Goal: Task Accomplishment & Management: Manage account settings

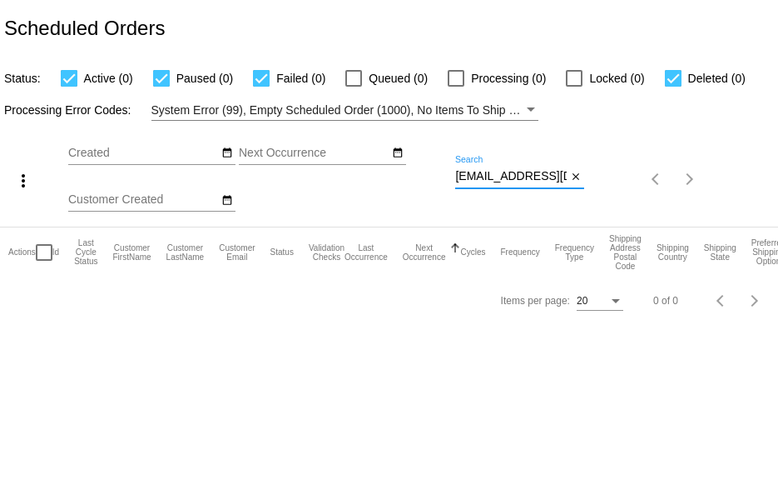
drag, startPoint x: 457, startPoint y: 176, endPoint x: 626, endPoint y: 173, distance: 169.0
click at [625, 173] on div "more_vert Sep Jan Feb Mar [DATE]" at bounding box center [389, 174] width 778 height 106
paste input "[PERSON_NAME][EMAIL_ADDRESS][PERSON_NAME][DOMAIN_NAME]"
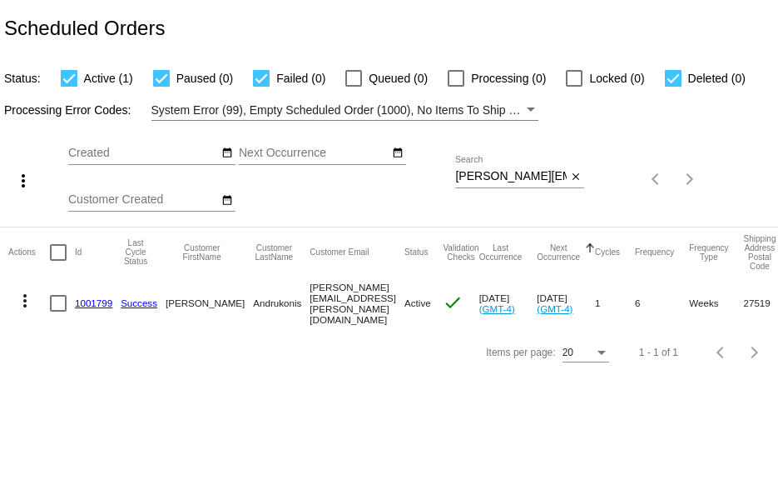
drag, startPoint x: 454, startPoint y: 176, endPoint x: 516, endPoint y: 176, distance: 62.4
click at [516, 176] on div "more_vert Sep Jan Feb Mar [DATE]" at bounding box center [389, 174] width 778 height 106
drag, startPoint x: 455, startPoint y: 172, endPoint x: 622, endPoint y: 179, distance: 166.7
click at [619, 179] on div "more_vert Sep Jan Feb Mar [DATE]" at bounding box center [389, 174] width 778 height 106
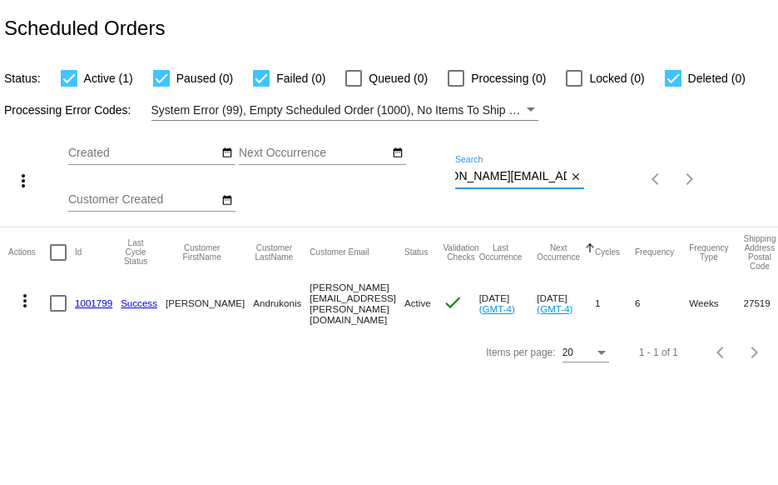
paste input "nehaaganjoo"
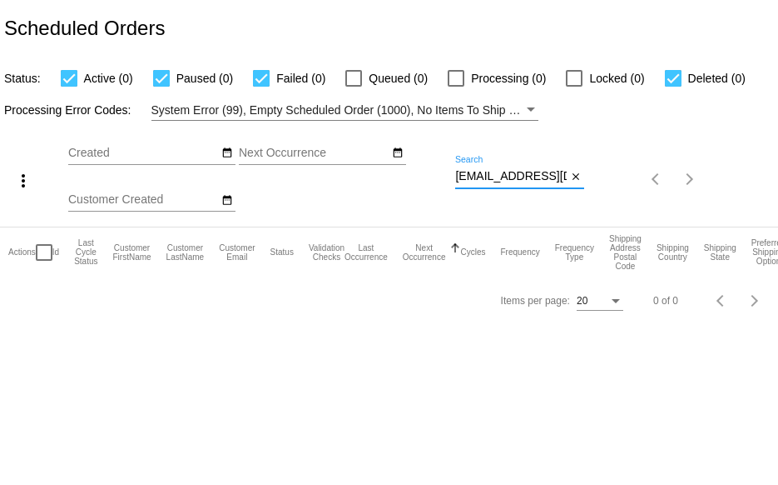
scroll to position [0, 20]
click at [679, 172] on div "more_vert Sep Jan Feb Mar [DATE]" at bounding box center [389, 174] width 778 height 106
paste input "[EMAIL_ADDRESS]"
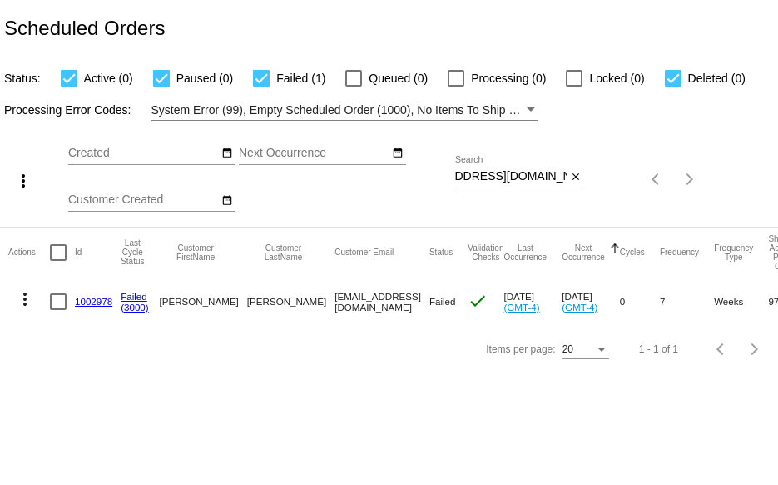
scroll to position [0, 0]
click at [682, 182] on div "more_vert Sep Jan Feb Mar [DATE]" at bounding box center [389, 174] width 778 height 106
paste input "[EMAIL_ADDRESS][DOMAIN_NAME]"
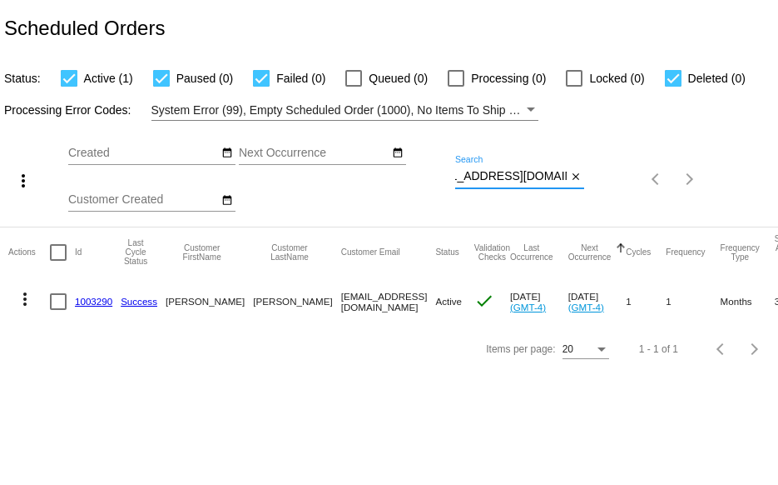
type input "[EMAIL_ADDRESS][DOMAIN_NAME]"
click at [92, 301] on link "1003290" at bounding box center [93, 301] width 37 height 11
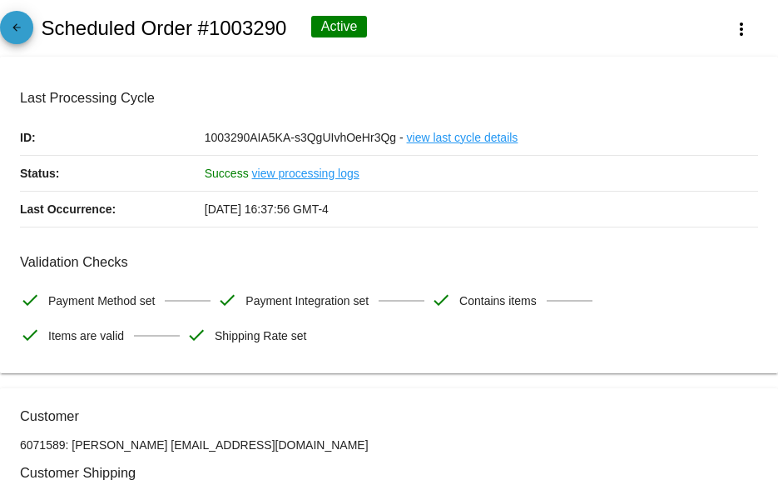
click at [19, 17] on span "arrow_back" at bounding box center [17, 31] width 20 height 41
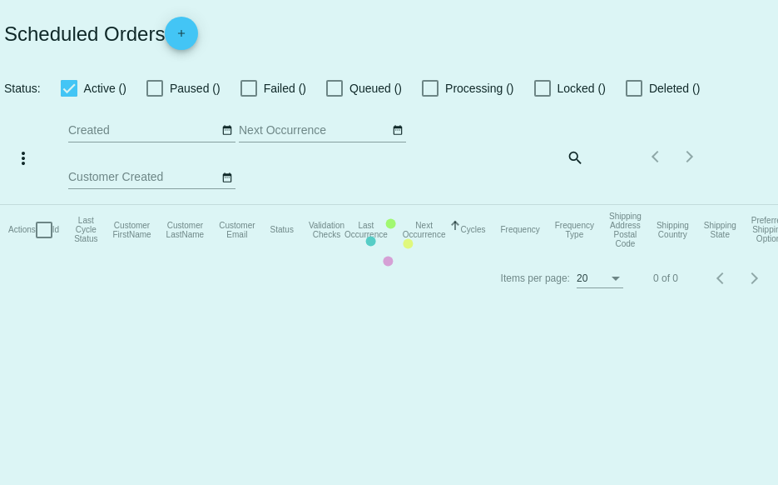
checkbox input "true"
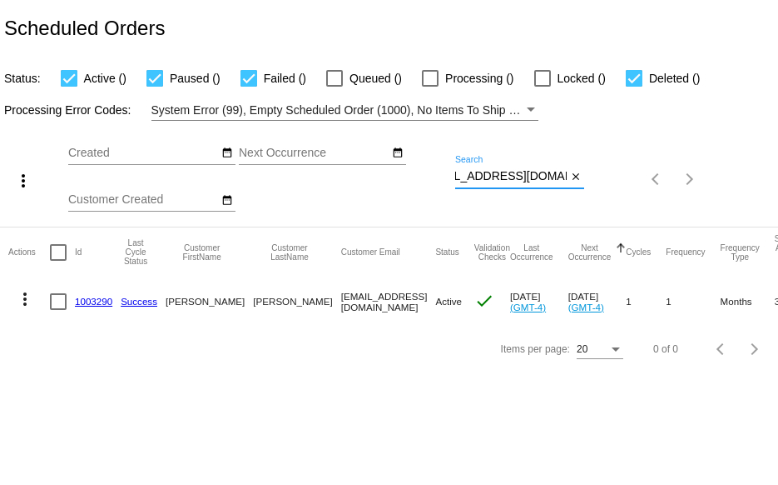
scroll to position [0, 37]
drag, startPoint x: 455, startPoint y: 179, endPoint x: 571, endPoint y: 182, distance: 115.8
click at [571, 182] on div "[EMAIL_ADDRESS][DOMAIN_NAME] Search close" at bounding box center [519, 172] width 129 height 32
paste input "[EMAIL_ADDRESS][DOMAIN_NAME]"
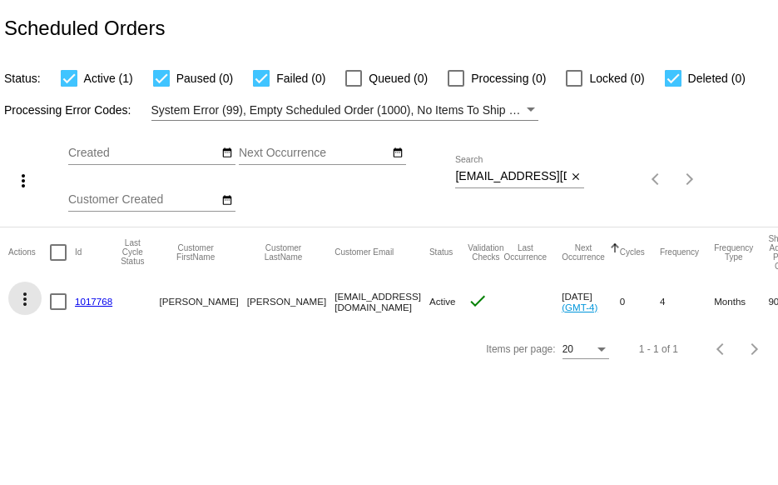
click at [22, 297] on mat-icon "more_vert" at bounding box center [25, 299] width 20 height 20
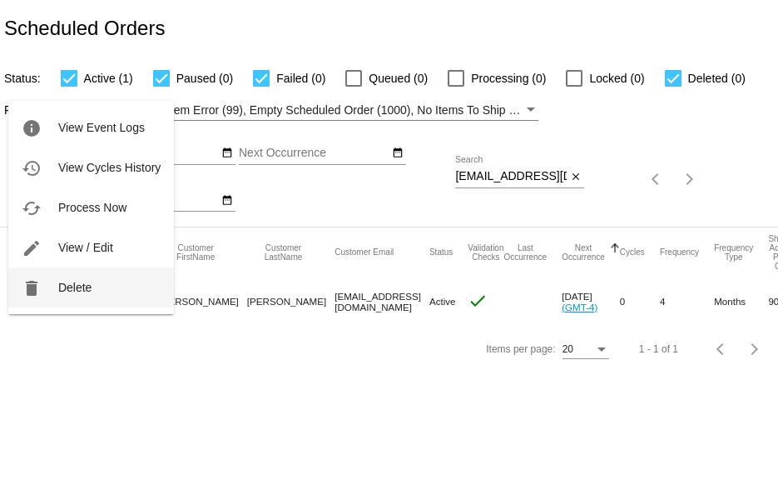
click at [45, 284] on button "delete Delete" at bounding box center [91, 287] width 166 height 40
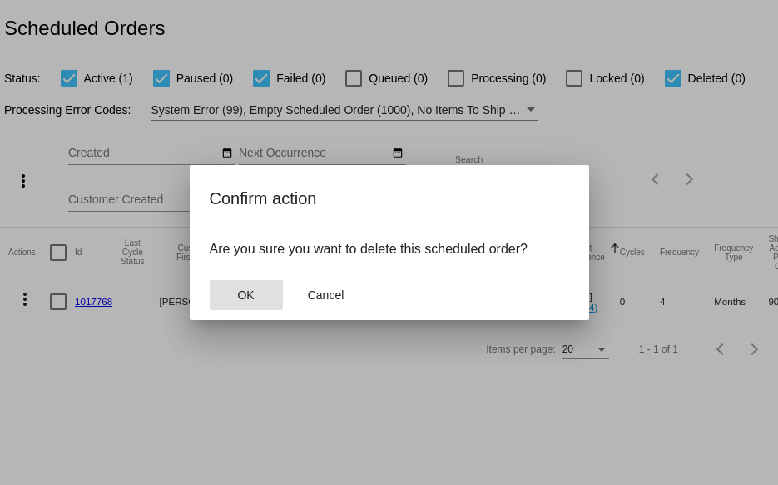
click at [250, 293] on span "OK" at bounding box center [245, 294] width 17 height 13
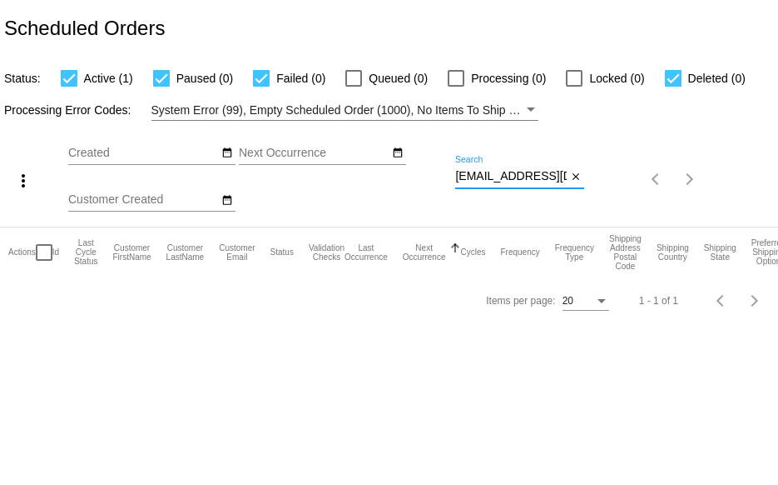
drag, startPoint x: 455, startPoint y: 177, endPoint x: 578, endPoint y: 189, distance: 123.0
click at [577, 189] on div "[EMAIL_ADDRESS][DOMAIN_NAME] Search close" at bounding box center [519, 179] width 129 height 47
paste input "pklewis64@hot"
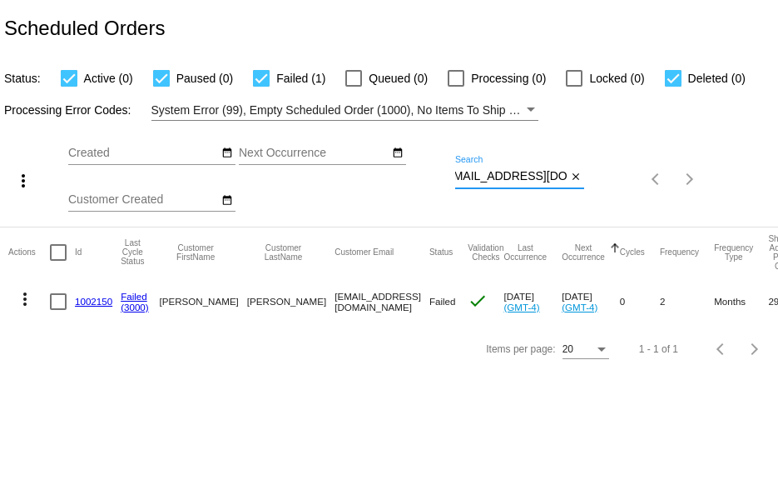
type input "[EMAIL_ADDRESS][DOMAIN_NAME]"
click at [86, 302] on link "1002150" at bounding box center [93, 301] width 37 height 11
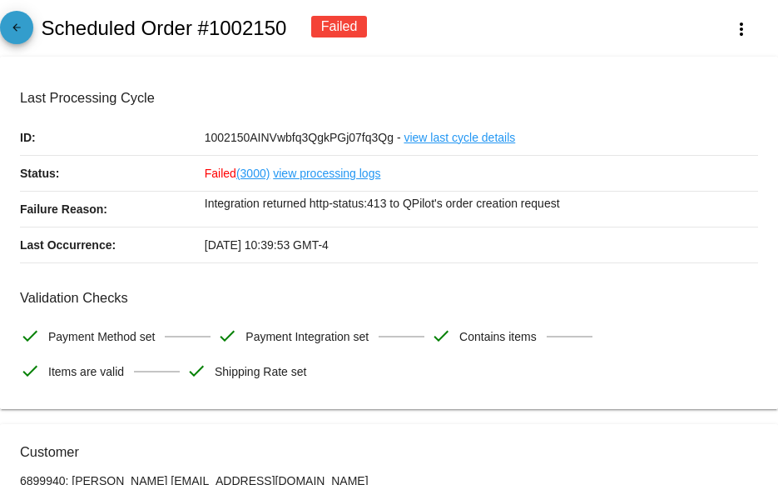
click at [22, 36] on mat-icon "arrow_back" at bounding box center [17, 32] width 20 height 20
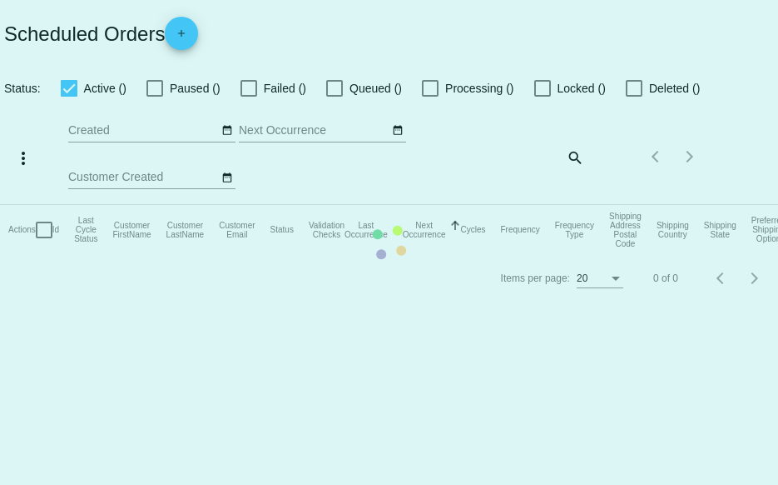
checkbox input "true"
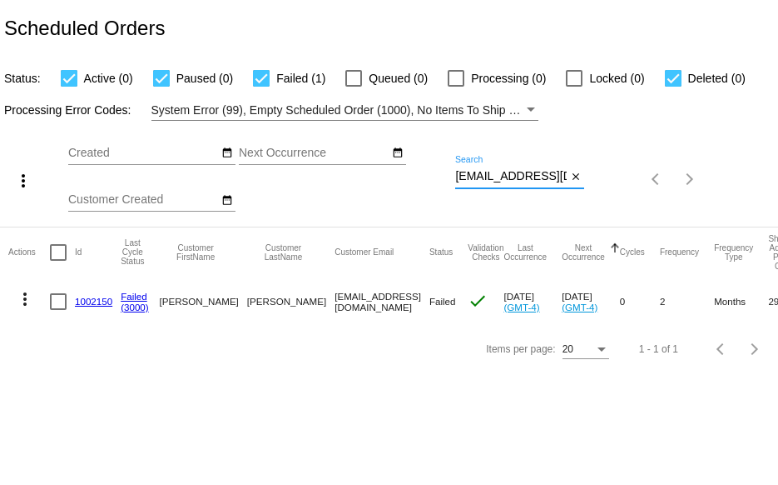
scroll to position [0, 13]
drag, startPoint x: 455, startPoint y: 177, endPoint x: 610, endPoint y: 183, distance: 155.0
click at [610, 183] on div "more_vert Sep Jan Feb Mar [DATE]" at bounding box center [389, 174] width 778 height 106
paste input "[EMAIL_ADDRESS]"
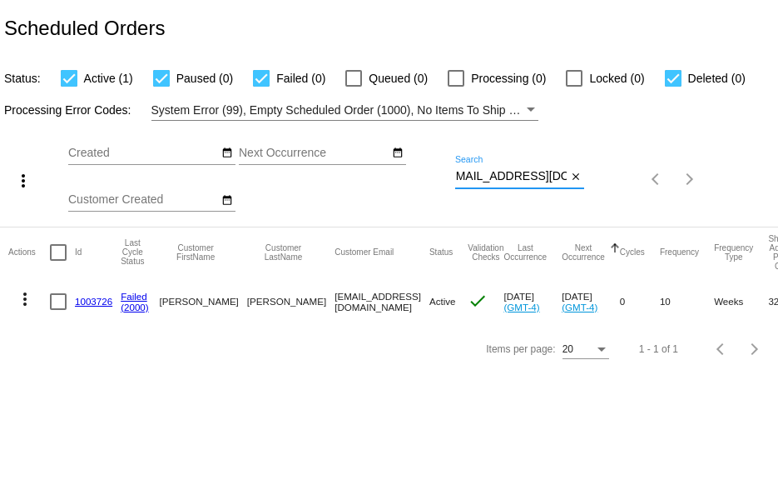
drag, startPoint x: 455, startPoint y: 172, endPoint x: 644, endPoint y: 196, distance: 189.6
click at [644, 196] on div "more_vert Sep Jan Feb Mar [DATE]" at bounding box center [389, 174] width 778 height 106
paste input "[EMAIL_ADDRESS]"
type input "[EMAIL_ADDRESS][DOMAIN_NAME]"
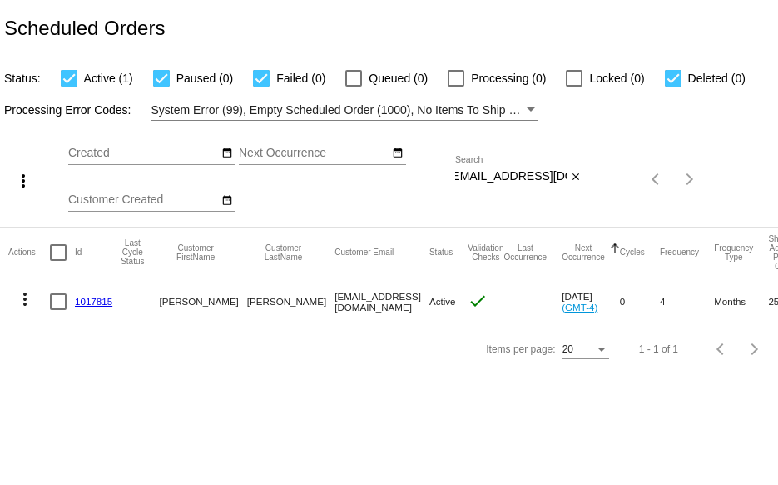
scroll to position [0, 0]
